Goal: Task Accomplishment & Management: Complete application form

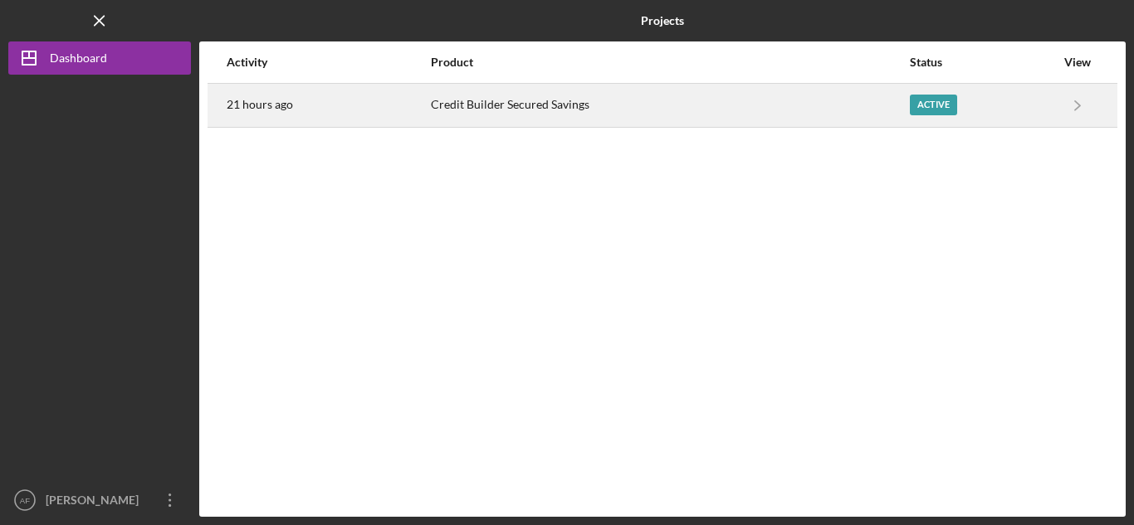
click at [752, 108] on div "Credit Builder Secured Savings" at bounding box center [670, 106] width 478 height 42
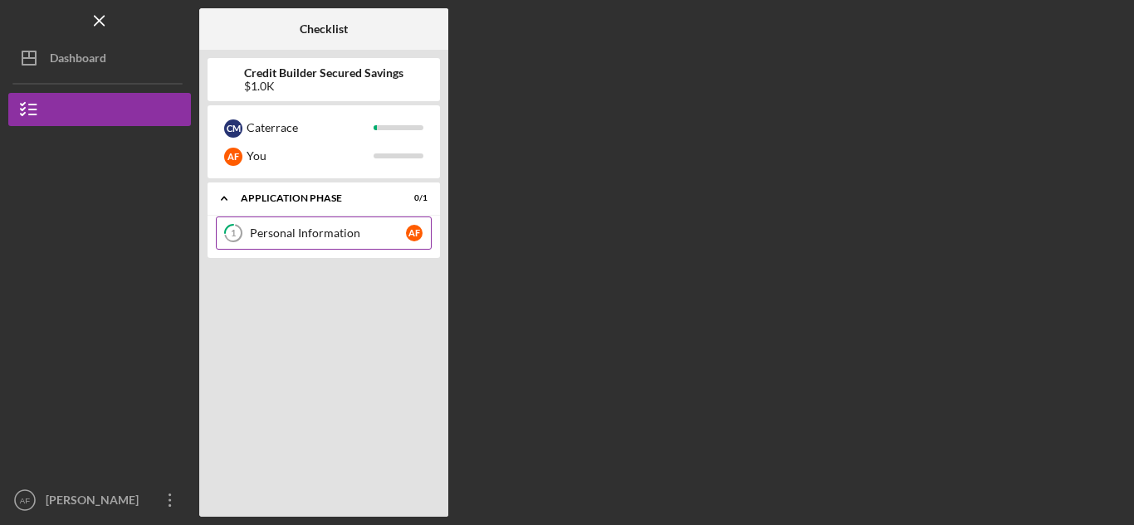
click at [264, 246] on link "1 Personal Information A F" at bounding box center [324, 233] width 216 height 33
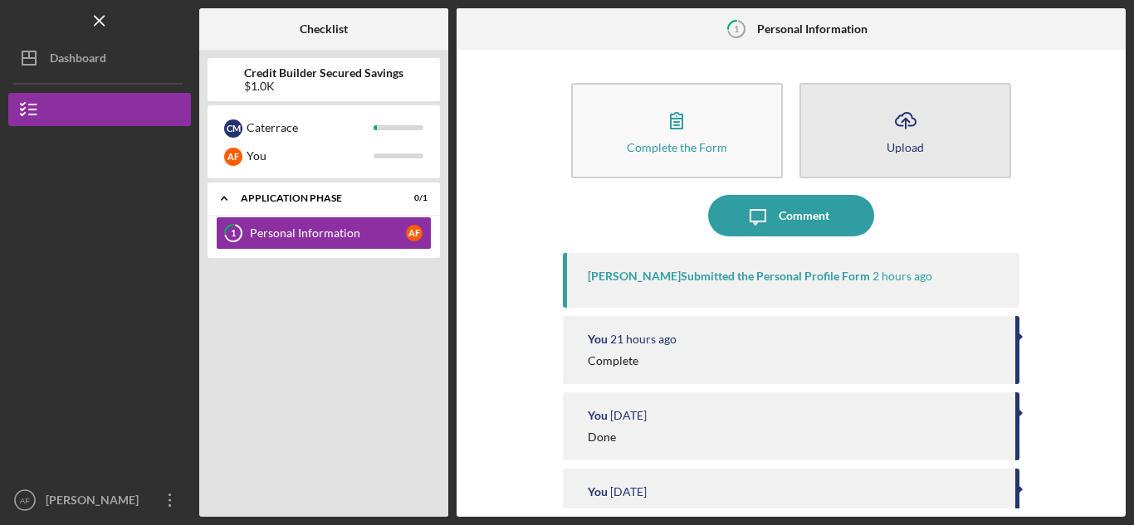
click at [915, 132] on icon "Icon/Upload" at bounding box center [906, 121] width 42 height 42
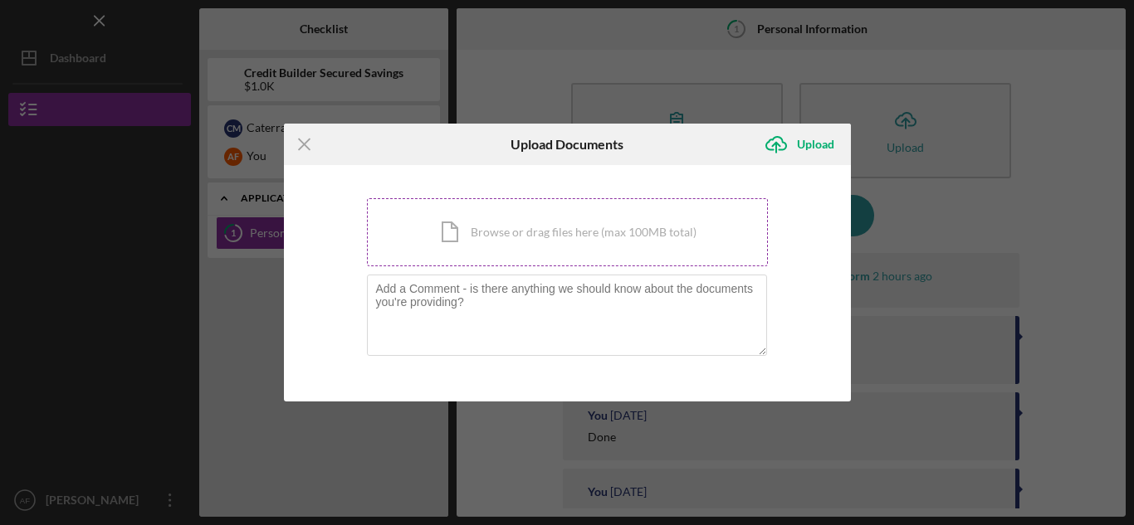
click at [491, 247] on div "Icon/Document Browse or drag files here (max 100MB total) Tap to choose files o…" at bounding box center [567, 232] width 401 height 68
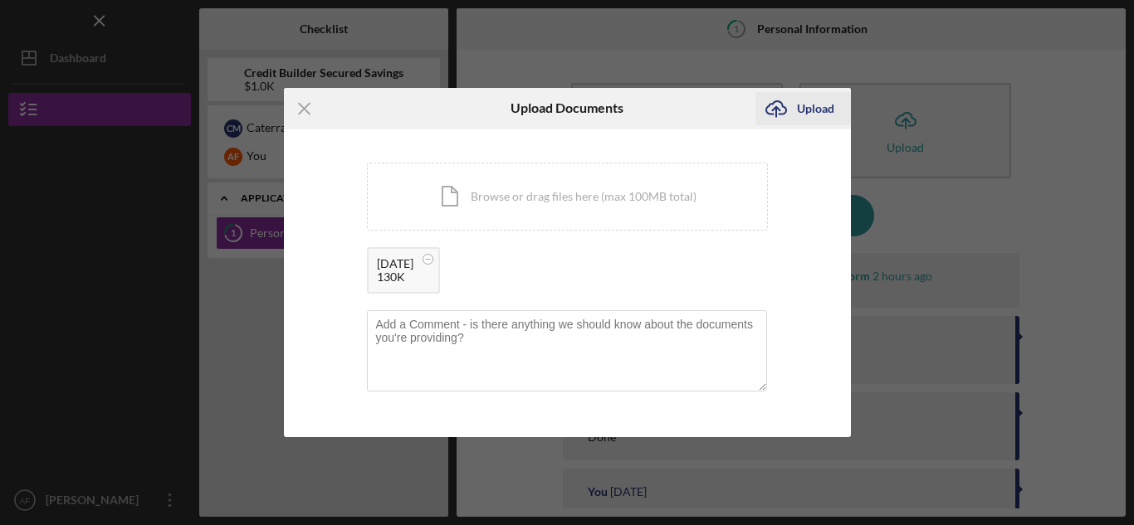
click at [780, 114] on icon "submit" at bounding box center [776, 107] width 20 height 12
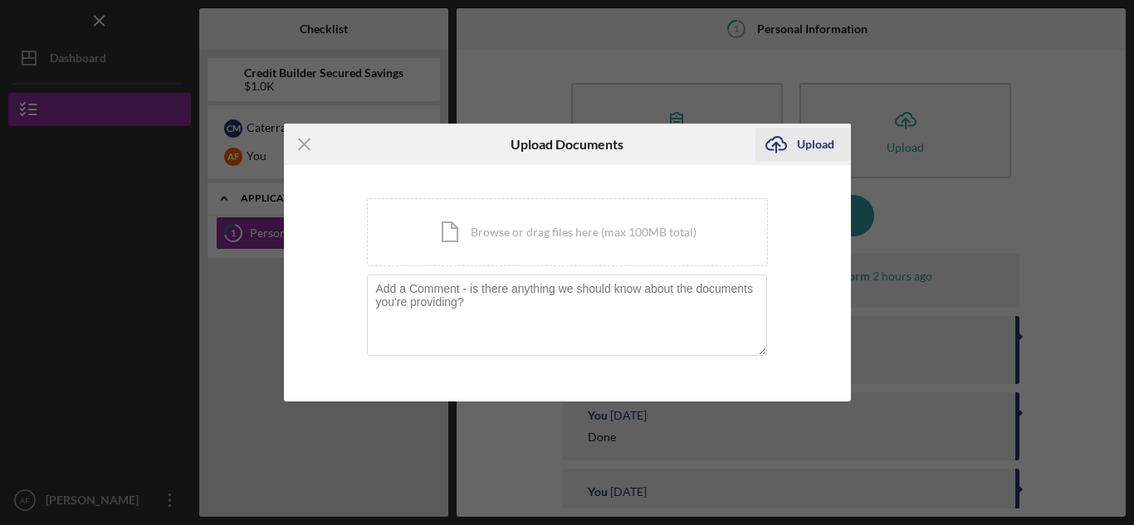
click at [791, 147] on icon "Icon/Upload" at bounding box center [776, 145] width 42 height 42
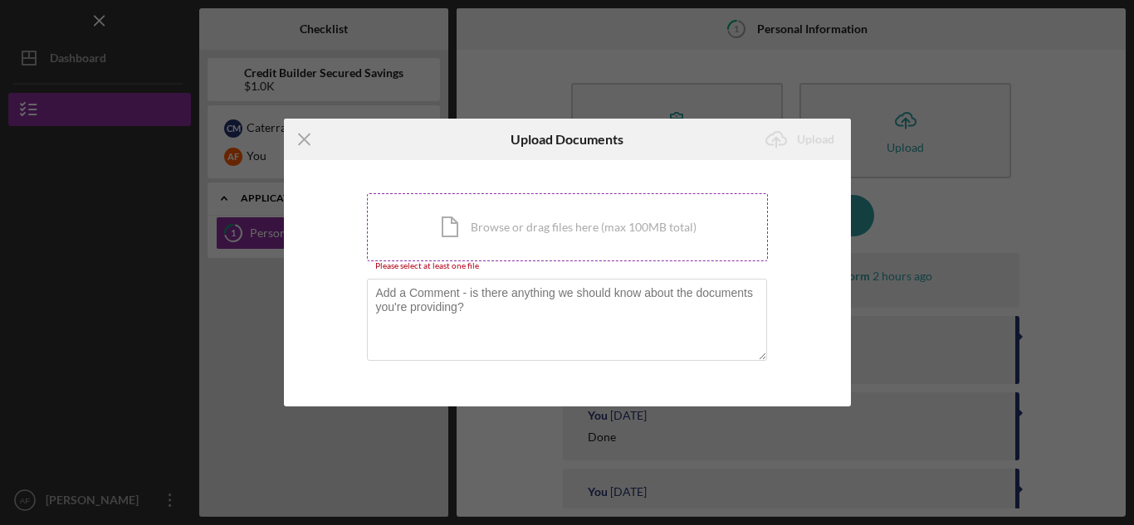
click at [520, 227] on div "Icon/Document Browse or drag files here (max 100MB total) Tap to choose files o…" at bounding box center [567, 227] width 401 height 68
click at [514, 201] on div "Icon/Document Browse or drag files here (max 100MB total) Tap to choose files o…" at bounding box center [567, 227] width 401 height 68
click at [520, 232] on div "Icon/Document Browse or drag files here (max 100MB total) Tap to choose files o…" at bounding box center [567, 227] width 401 height 68
click at [299, 129] on icon "Icon/Menu Close" at bounding box center [305, 140] width 42 height 42
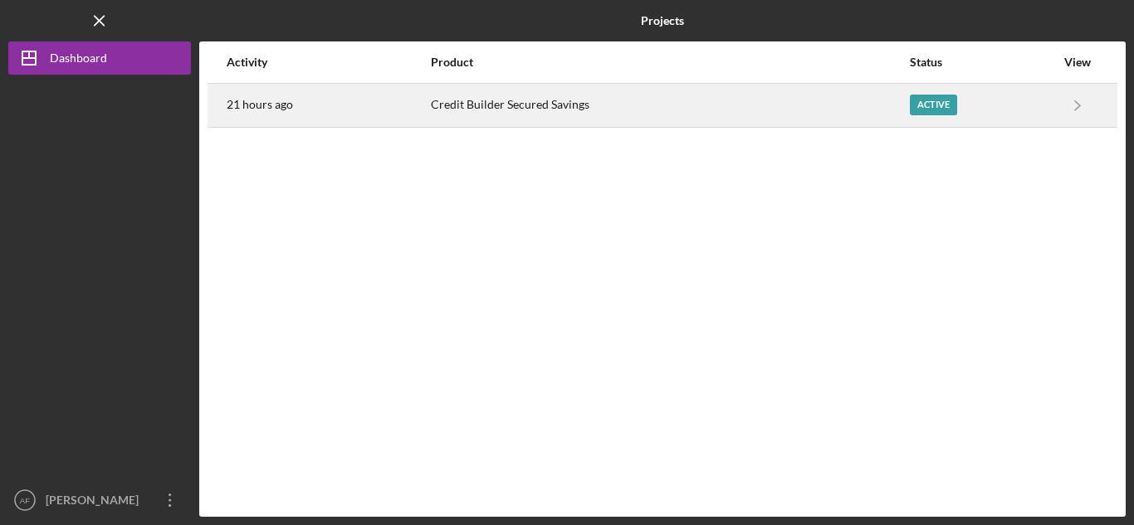
click at [935, 111] on div "Active" at bounding box center [933, 105] width 47 height 21
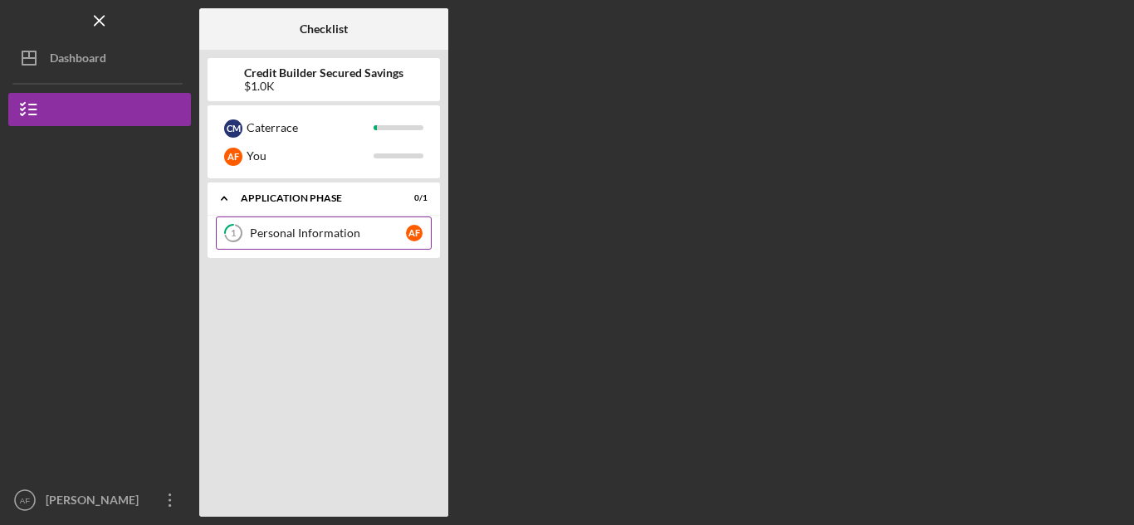
click at [311, 217] on link "1 Personal Information A F" at bounding box center [324, 233] width 216 height 33
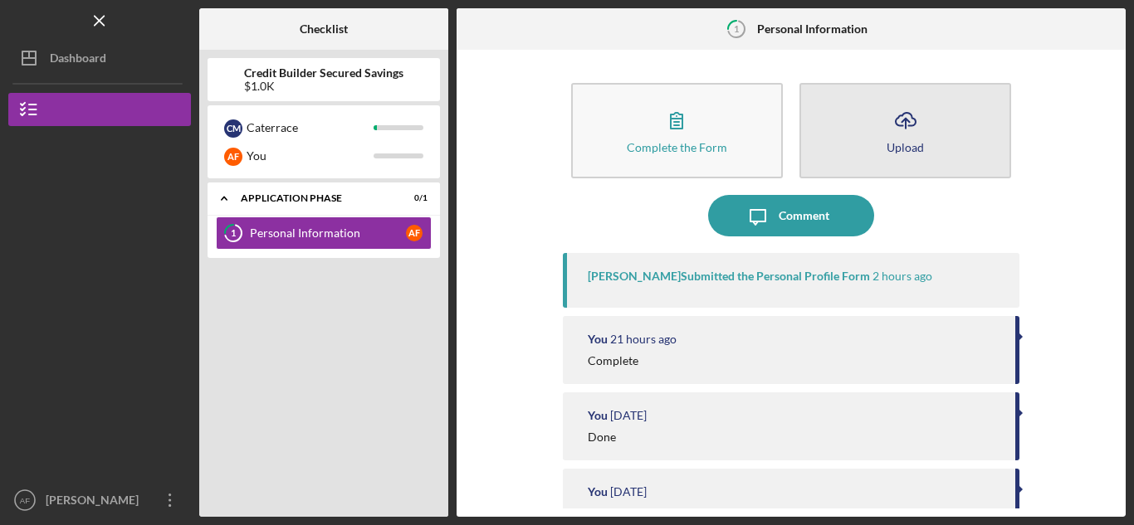
click at [912, 122] on icon "Icon/Upload" at bounding box center [906, 121] width 42 height 42
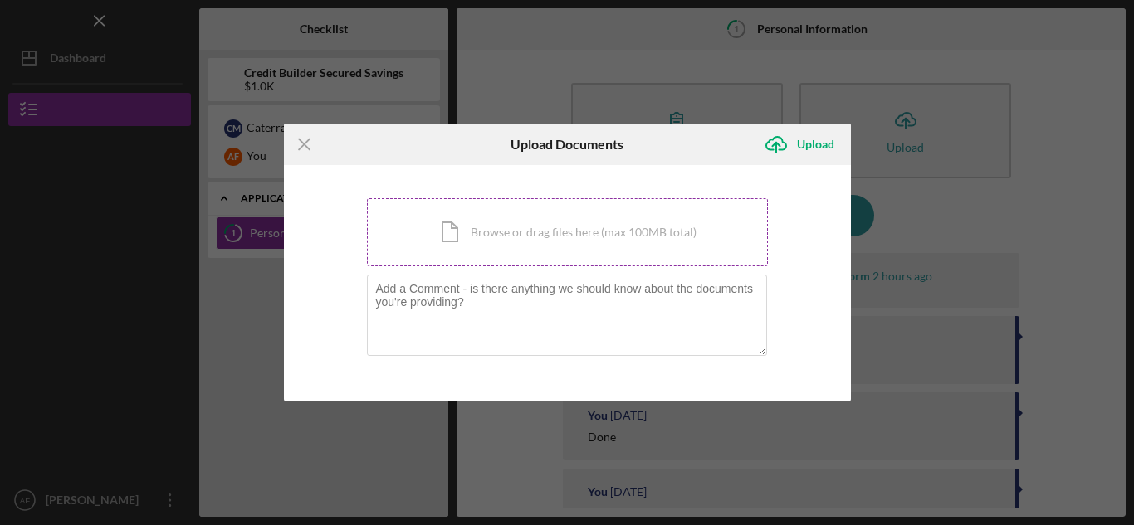
drag, startPoint x: 584, startPoint y: 234, endPoint x: 503, endPoint y: 247, distance: 81.5
click at [504, 248] on div "Icon/Document Browse or drag files here (max 100MB total) Tap to choose files o…" at bounding box center [567, 232] width 401 height 68
click at [503, 246] on div "Icon/Document Browse or drag files here (max 100MB total) Tap to choose files o…" at bounding box center [567, 232] width 401 height 68
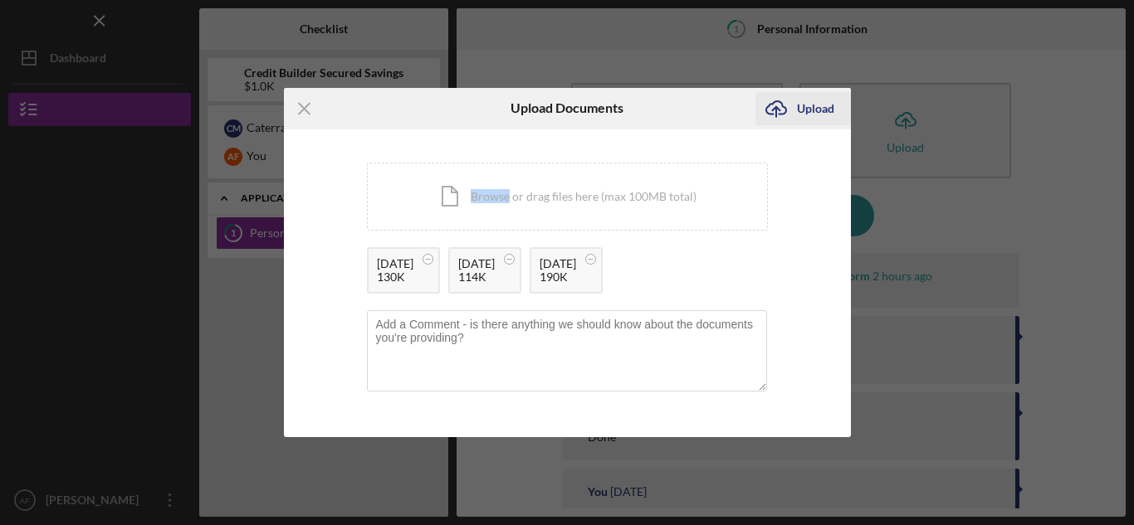
click at [809, 107] on div "Upload" at bounding box center [815, 108] width 37 height 33
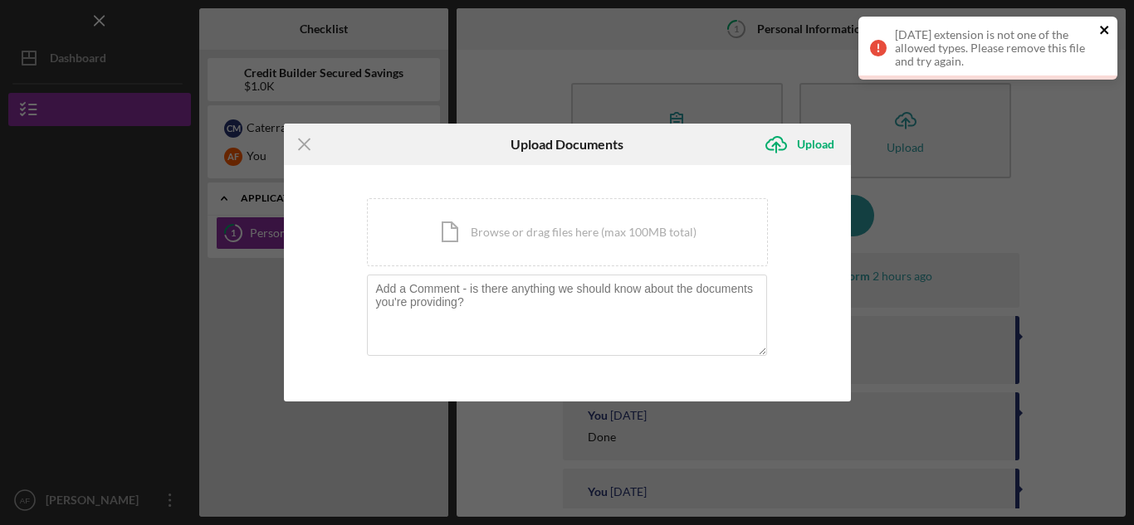
click at [1106, 37] on button "close" at bounding box center [1105, 31] width 12 height 16
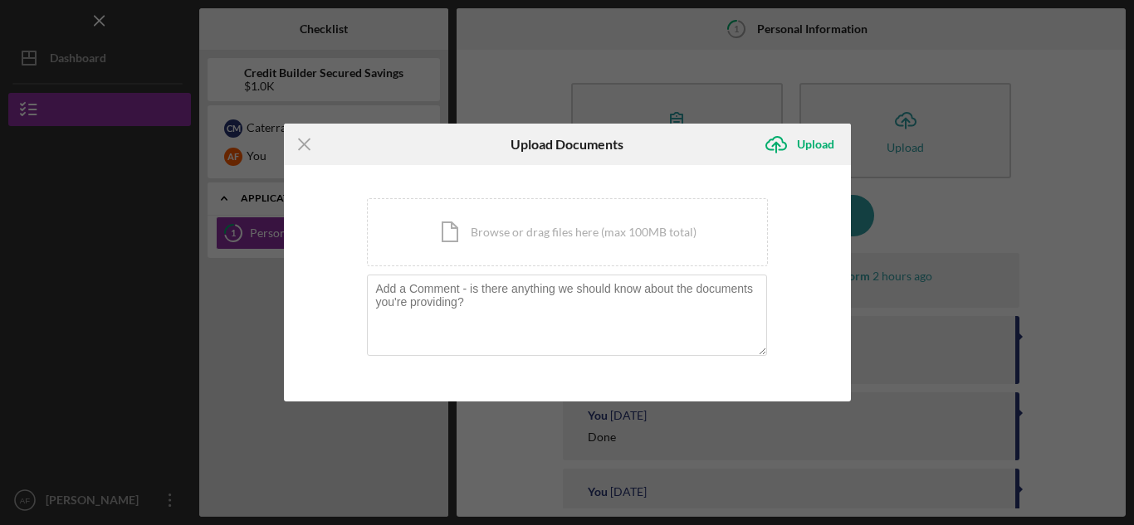
click at [875, 129] on div "Icon/Menu Close Upload Documents Icon/Upload Upload You're uploading documents …" at bounding box center [567, 262] width 1134 height 525
click at [951, 309] on div "Icon/Menu Close Upload Documents Icon/Upload Upload You're uploading documents …" at bounding box center [567, 262] width 1134 height 525
click at [825, 137] on div "Upload" at bounding box center [815, 144] width 37 height 33
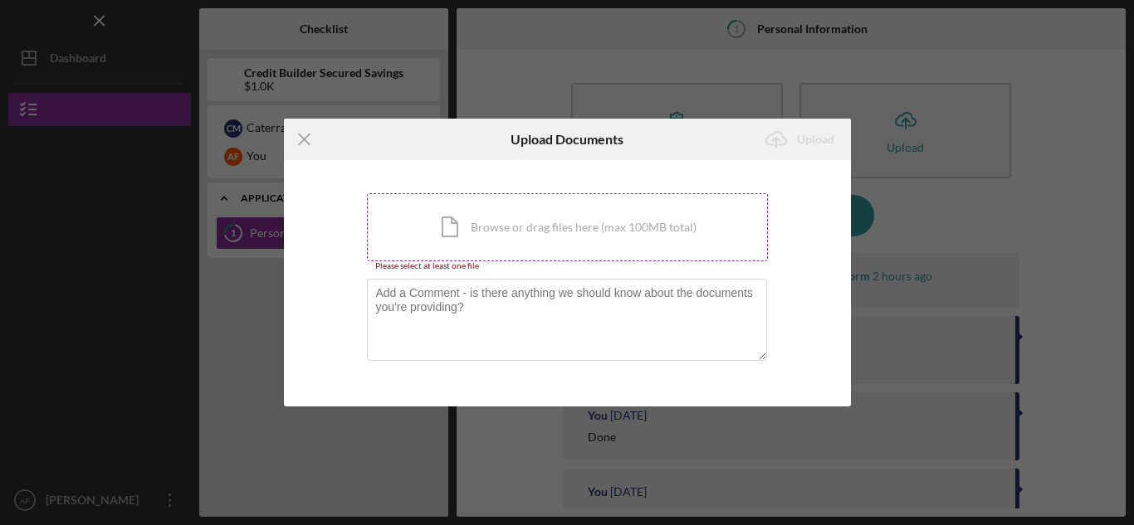
click at [567, 232] on div "Icon/Document Browse or drag files here (max 100MB total) Tap to choose files o…" at bounding box center [567, 227] width 401 height 68
click at [300, 143] on line at bounding box center [304, 139] width 11 height 11
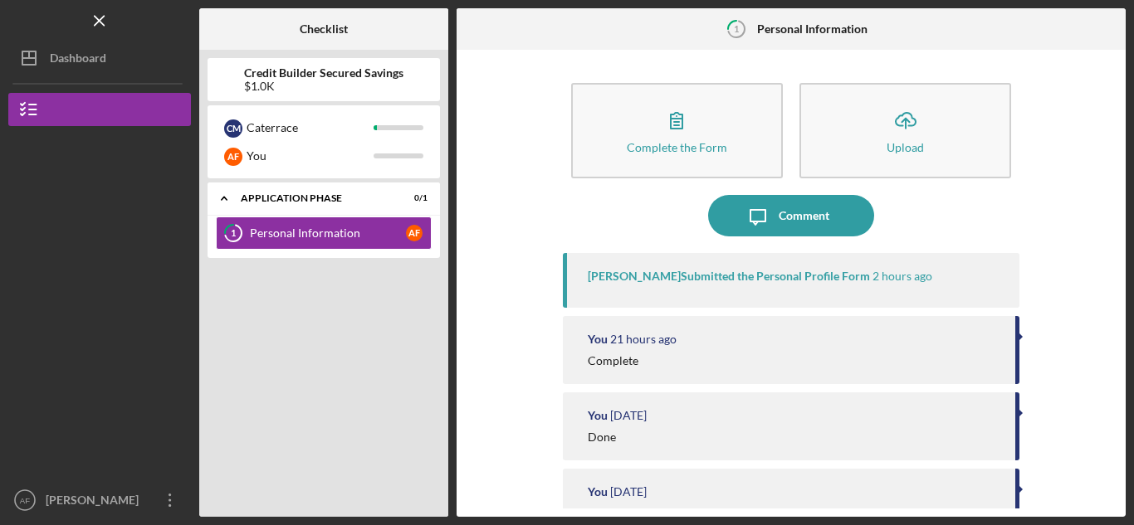
click at [1107, 281] on div "Complete the Form Form Icon/Upload Upload Icon/Message Comment [PERSON_NAME] Su…" at bounding box center [791, 283] width 652 height 451
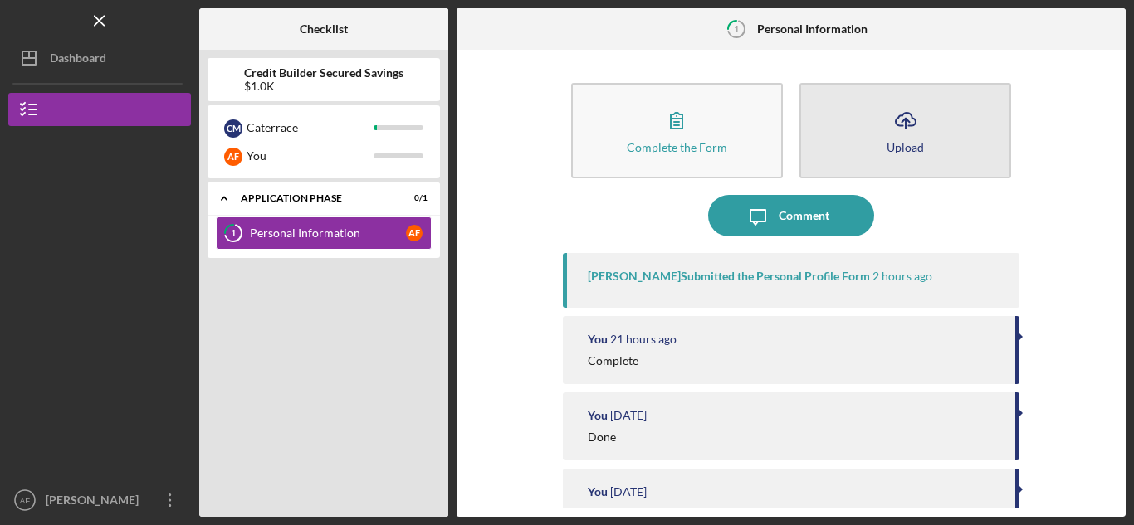
click at [896, 131] on icon "Icon/Upload" at bounding box center [906, 121] width 42 height 42
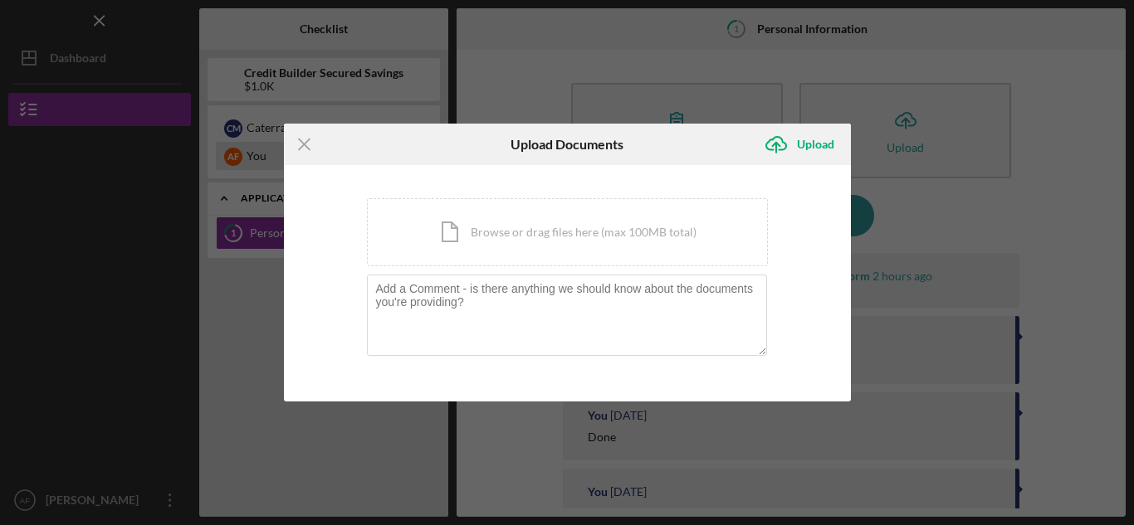
click at [301, 149] on icon "Icon/Menu Close" at bounding box center [305, 145] width 42 height 42
